Goal: Navigation & Orientation: Go to known website

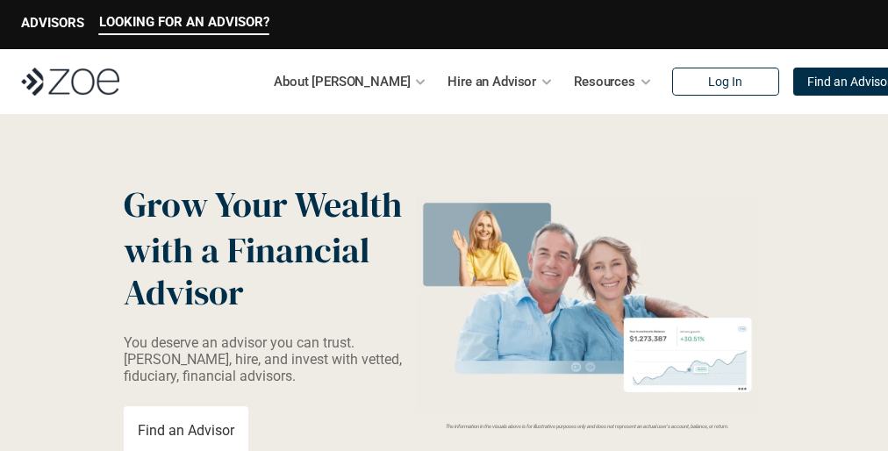
click at [444, 225] on img at bounding box center [588, 304] width 354 height 216
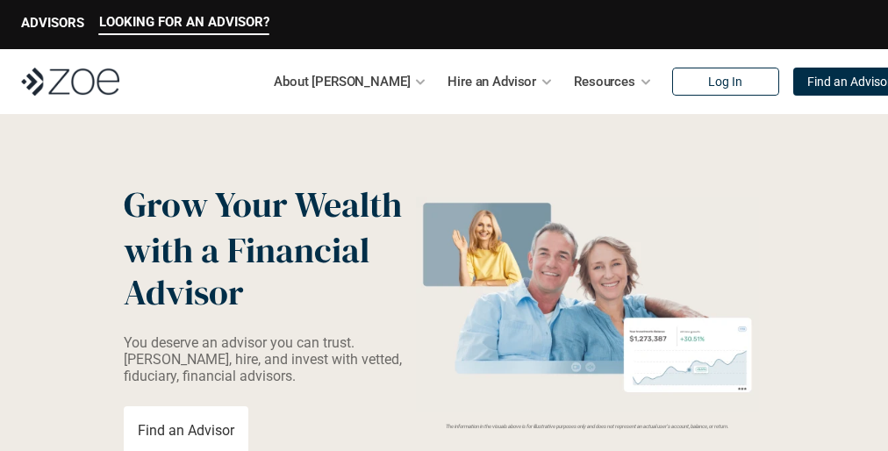
click at [444, 225] on img at bounding box center [588, 304] width 354 height 216
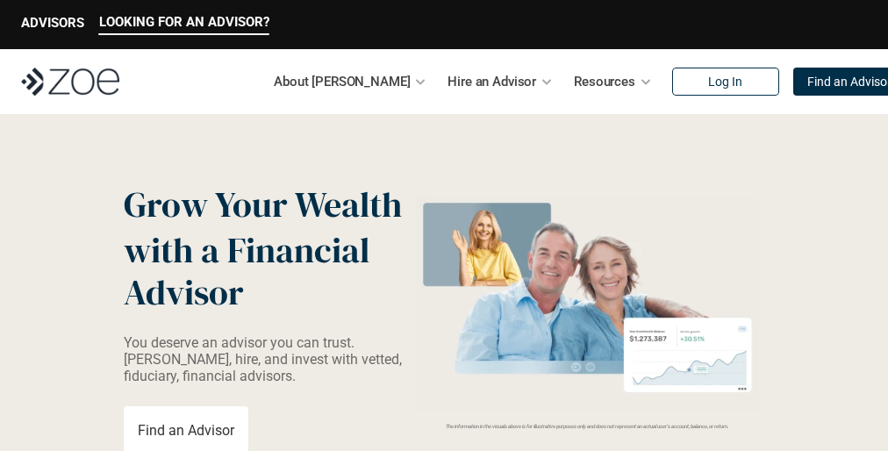
click at [444, 225] on img at bounding box center [588, 304] width 354 height 216
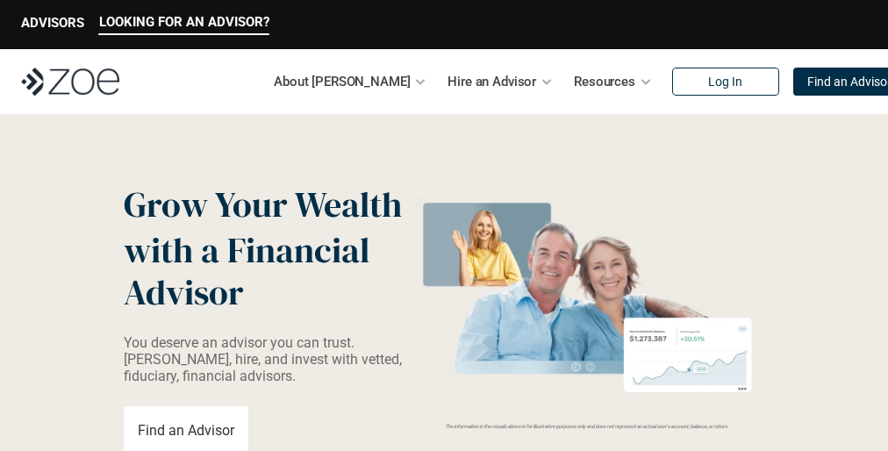
click at [444, 225] on img at bounding box center [588, 304] width 354 height 216
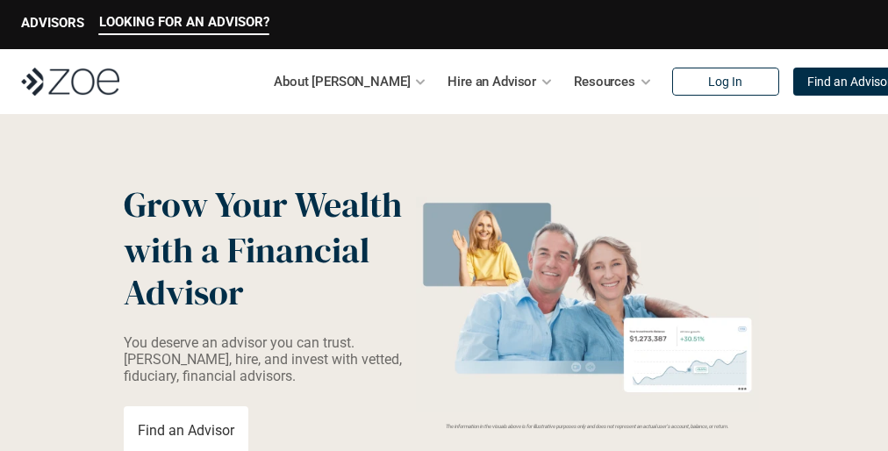
click at [444, 225] on img at bounding box center [588, 304] width 354 height 216
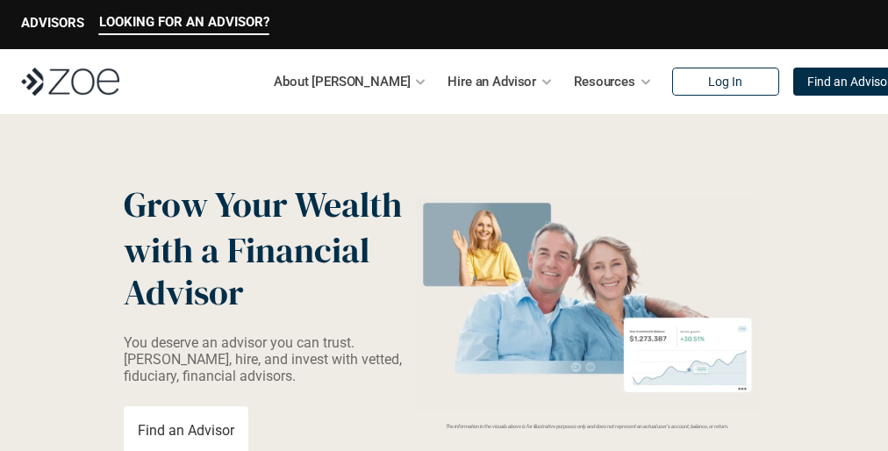
click at [444, 225] on img at bounding box center [588, 304] width 354 height 216
